Goal: Task Accomplishment & Management: Use online tool/utility

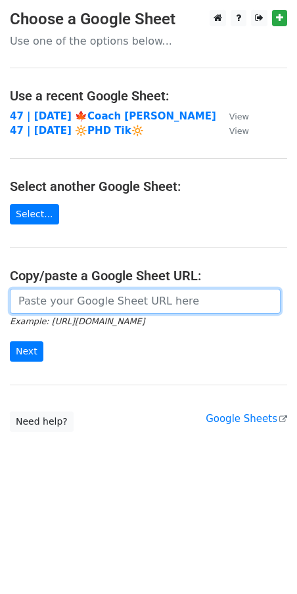
click at [142, 305] on input "url" at bounding box center [145, 301] width 271 height 25
paste input "https://docs.google.com/spreadsheets/d/1jVE2IeGbreq4PGJ4pZSR-BQ7amqOUlval6PPJ7J…"
type input "https://docs.google.com/spreadsheets/d/1jVE2IeGbreq4PGJ4pZSR-BQ7amqOUlval6PPJ7J…"
click at [10, 341] on input "Next" at bounding box center [26, 351] width 33 height 20
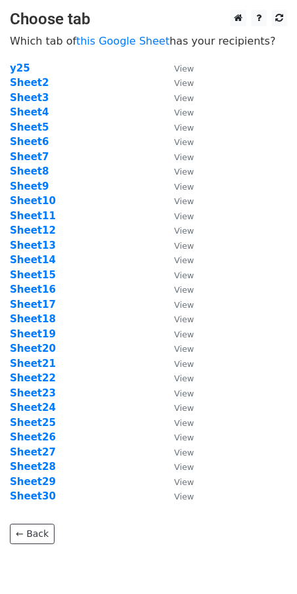
click at [110, 164] on td "Sheet7" at bounding box center [85, 157] width 151 height 15
drag, startPoint x: 140, startPoint y: 221, endPoint x: 123, endPoint y: 231, distance: 19.7
click at [140, 221] on td "Sheet11" at bounding box center [85, 216] width 151 height 15
click at [32, 110] on strong "Sheet4" at bounding box center [29, 112] width 39 height 12
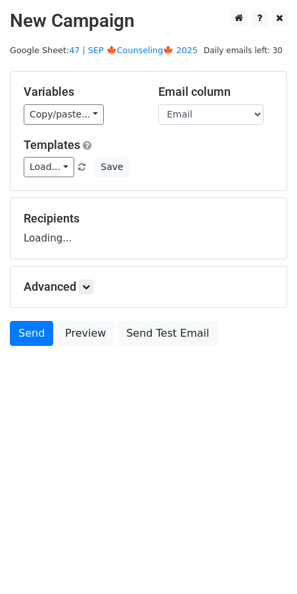
click at [116, 39] on main "New Campaign Daily emails left: 30 Google Sheet: 47 | SEP 🍁Counseling🍁 2025 Var…" at bounding box center [148, 181] width 297 height 343
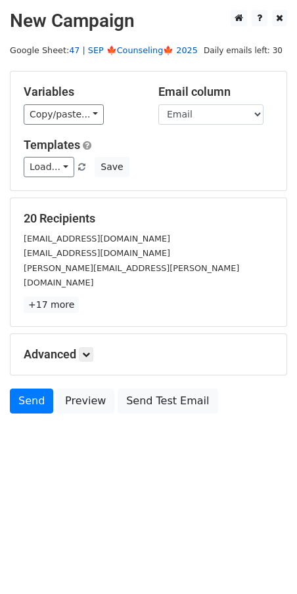
click at [139, 51] on link "47 | SEP 🍁Counseling🍁 2025" at bounding box center [133, 50] width 129 height 10
click at [58, 166] on link "Load..." at bounding box center [49, 167] width 51 height 20
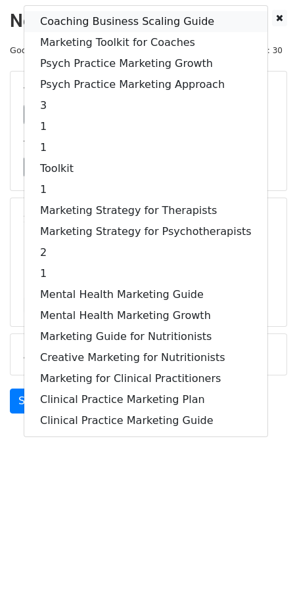
click at [103, 16] on link "Coaching Business Scaling Guide" at bounding box center [145, 21] width 243 height 21
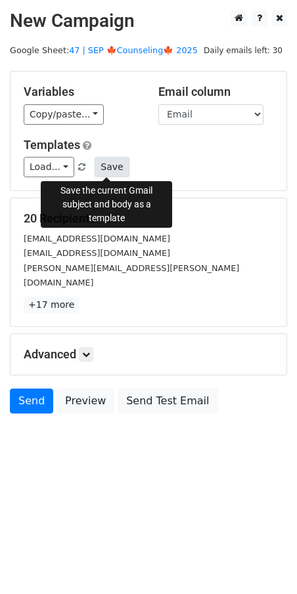
click at [112, 165] on button "Save" at bounding box center [112, 167] width 34 height 20
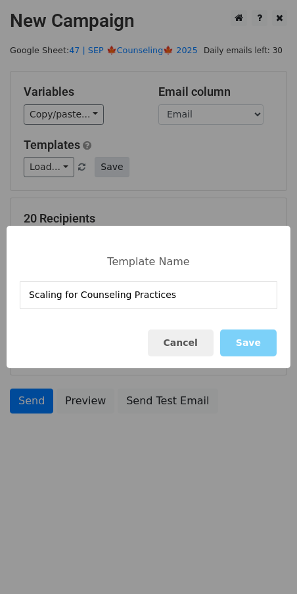
type input "Scaling for Counseling Practices"
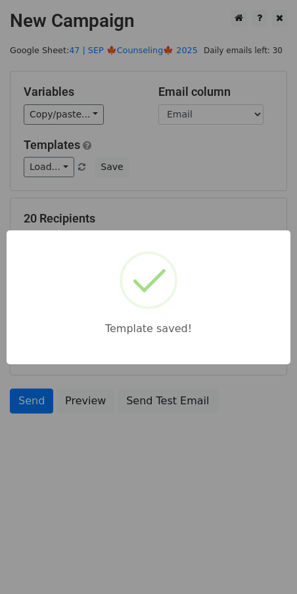
click at [185, 177] on div "Template saved!" at bounding box center [148, 297] width 297 height 594
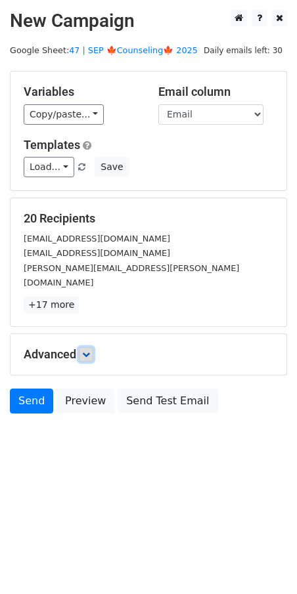
click at [90, 351] on icon at bounding box center [86, 355] width 8 height 8
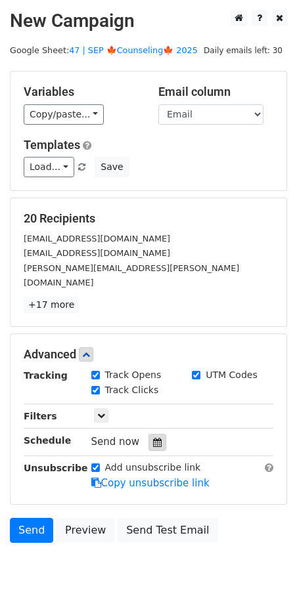
click at [153, 438] on icon at bounding box center [157, 442] width 9 height 9
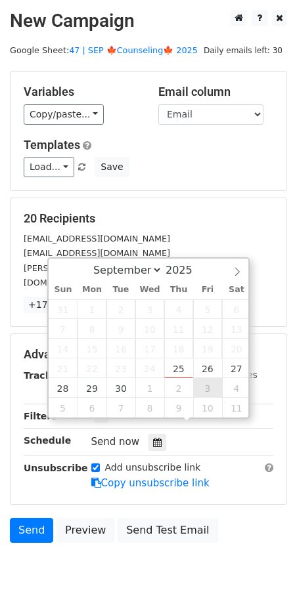
type input "2025-10-03 12:00"
select select "9"
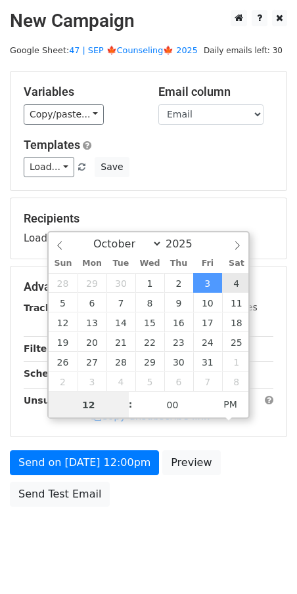
type input "2025-10-04 12:00"
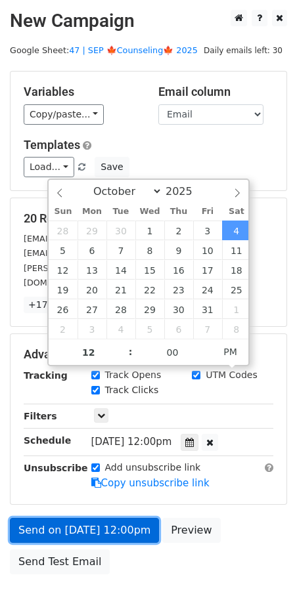
click at [72, 519] on link "Send on Oct 4 at 12:00pm" at bounding box center [84, 530] width 149 height 25
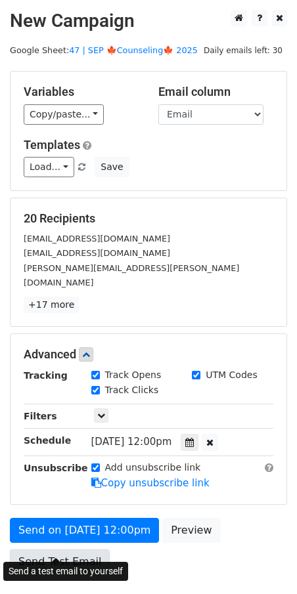
click at [53, 550] on link "Send Test Email" at bounding box center [60, 562] width 100 height 25
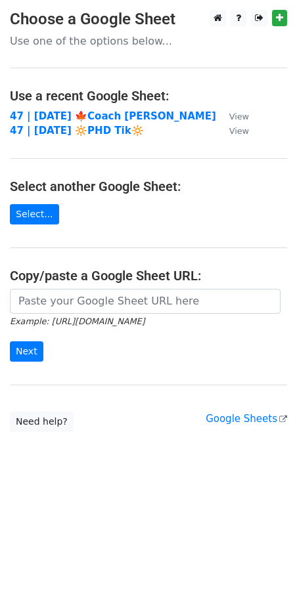
drag, startPoint x: 62, startPoint y: 275, endPoint x: 62, endPoint y: 311, distance: 36.1
click at [62, 276] on h4 "Copy/paste a Google Sheet URL:" at bounding box center [148, 276] width 277 height 16
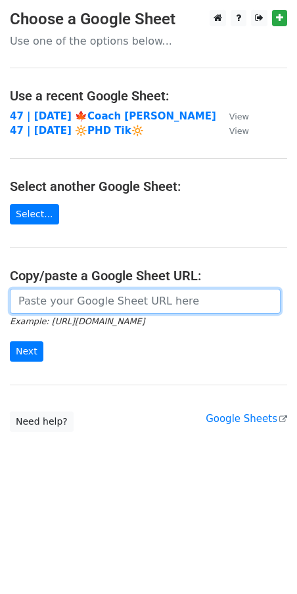
click at [62, 313] on input "url" at bounding box center [145, 301] width 271 height 25
click at [79, 307] on input "url" at bounding box center [145, 301] width 271 height 25
paste input "https://docs.google.com/spreadsheets/d/1jVE2IeGbreq4PGJ4pZSR-BQ7amqOUlval6PPJ7J…"
type input "https://docs.google.com/spreadsheets/d/1jVE2IeGbreq4PGJ4pZSR-BQ7amqOUlval6PPJ7J…"
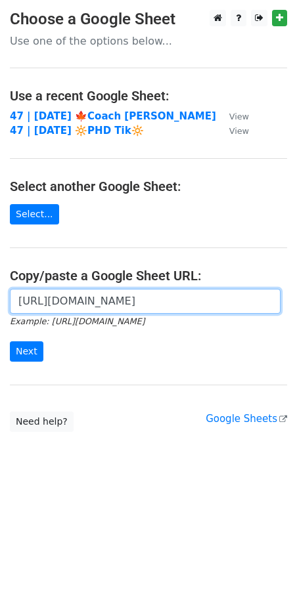
click at [10, 341] on input "Next" at bounding box center [26, 351] width 33 height 20
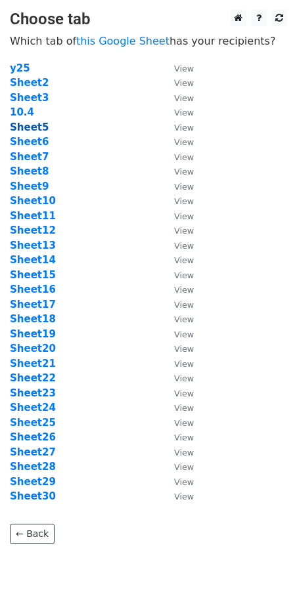
click at [28, 124] on strong "Sheet5" at bounding box center [29, 127] width 39 height 12
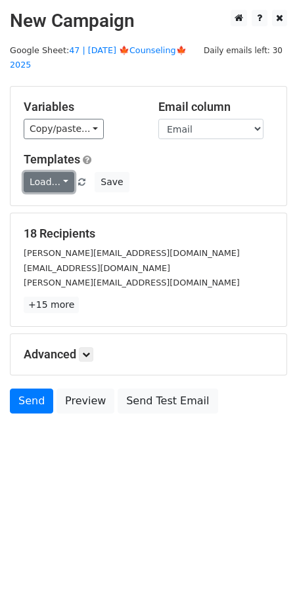
click at [53, 172] on link "Load..." at bounding box center [49, 182] width 51 height 20
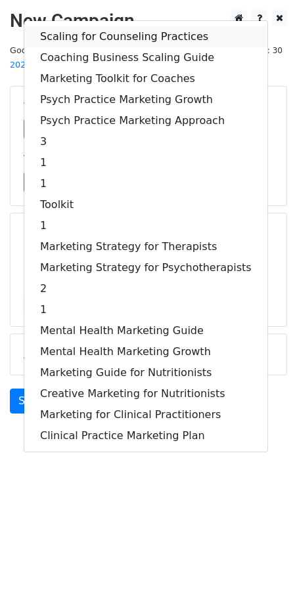
click at [83, 26] on link "Scaling for Counseling Practices" at bounding box center [145, 36] width 243 height 21
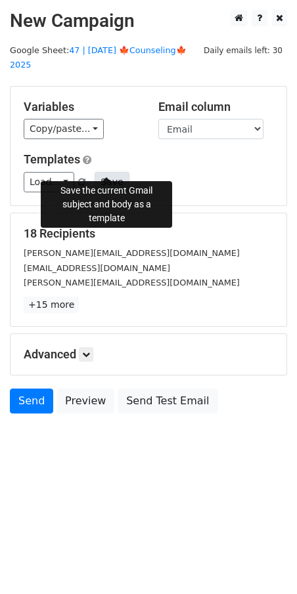
click at [106, 172] on button "Save" at bounding box center [112, 182] width 34 height 20
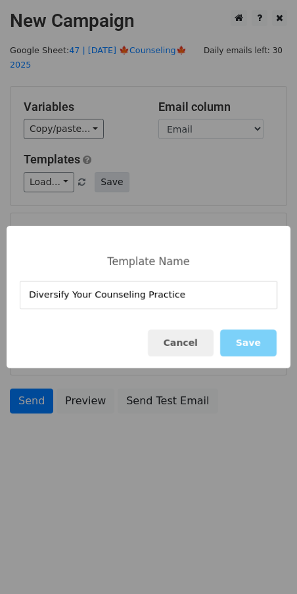
type input "Diversify Your Counseling Practice"
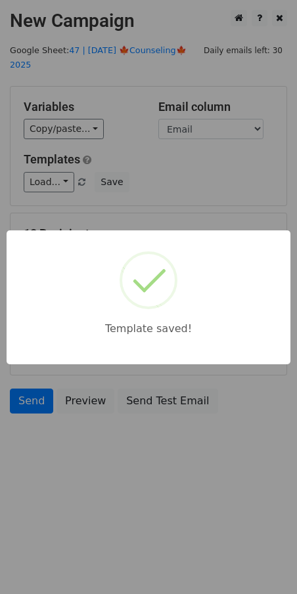
click at [269, 170] on div "Template saved!" at bounding box center [148, 297] width 297 height 594
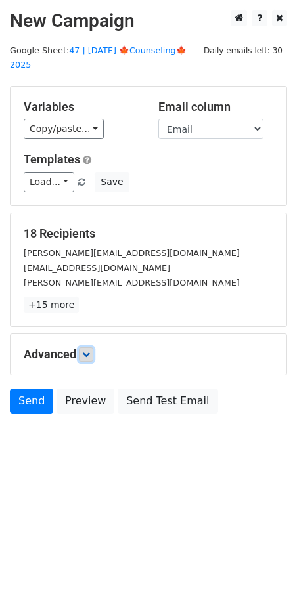
click at [84, 351] on icon at bounding box center [86, 355] width 8 height 8
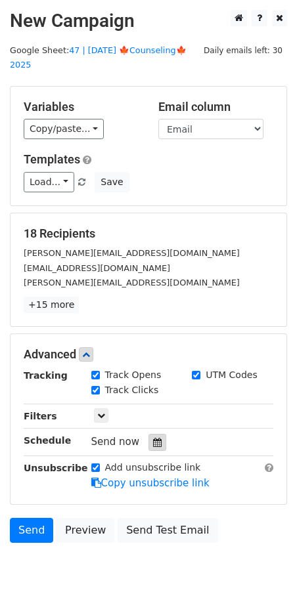
click at [156, 434] on div at bounding box center [157, 442] width 18 height 17
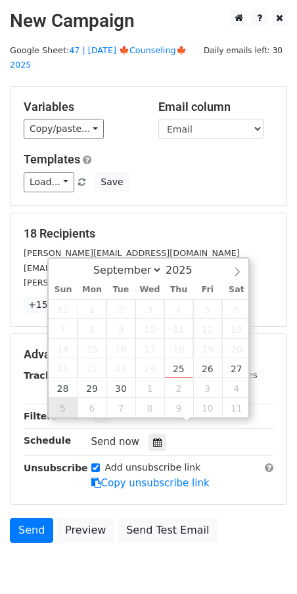
type input "[DATE] 12:00"
select select "9"
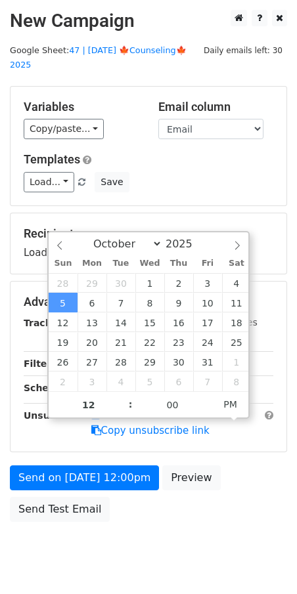
click at [61, 475] on div "Send on [DATE] 12:00pm Preview Send Test Email" at bounding box center [148, 497] width 297 height 63
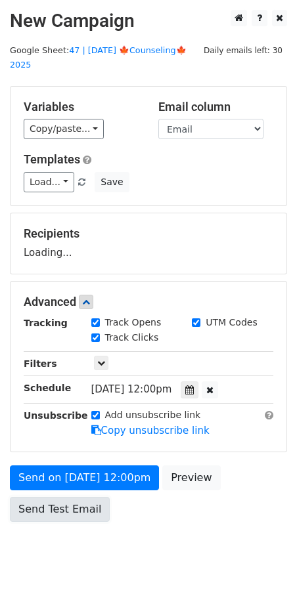
click at [60, 497] on link "Send Test Email" at bounding box center [60, 509] width 100 height 25
